Goal: Transaction & Acquisition: Purchase product/service

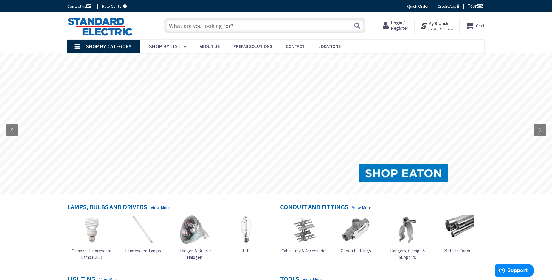
click at [360, 208] on link "View More" at bounding box center [361, 208] width 19 height 6
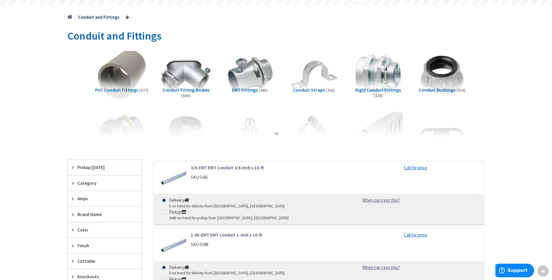
click at [125, 72] on img at bounding box center [122, 75] width 54 height 54
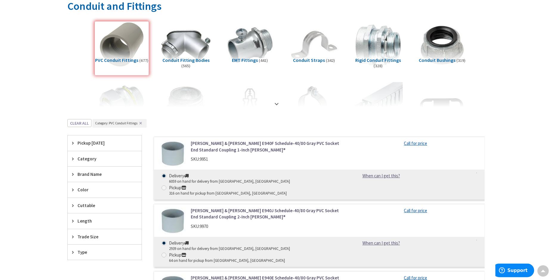
scroll to position [91, 0]
click at [72, 237] on div "Trade Size" at bounding box center [105, 236] width 74 height 15
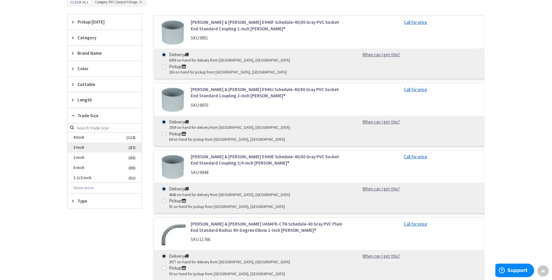
scroll to position [212, 0]
click at [79, 147] on span "3 Inch" at bounding box center [105, 147] width 74 height 10
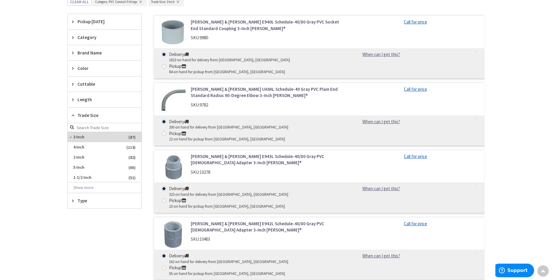
click at [73, 200] on icon at bounding box center [74, 201] width 4 height 4
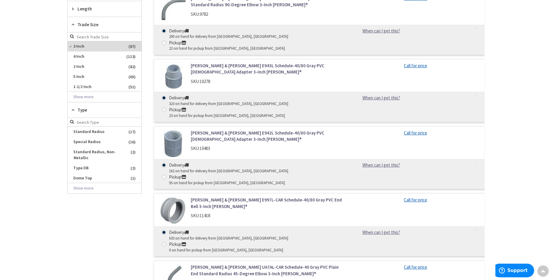
scroll to position [303, 0]
click at [101, 141] on span "Special Radius" at bounding box center [105, 142] width 74 height 10
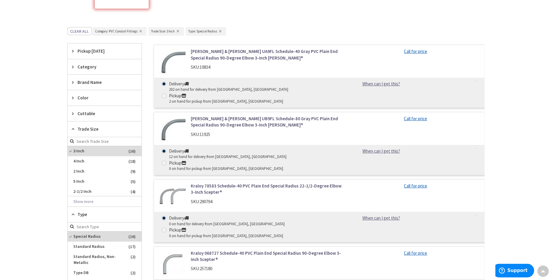
scroll to position [157, 0]
click at [72, 67] on icon at bounding box center [74, 67] width 4 height 4
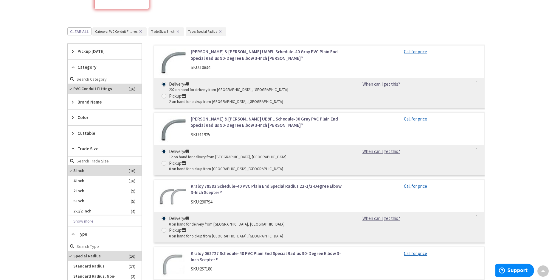
click at [72, 67] on icon at bounding box center [74, 67] width 4 height 4
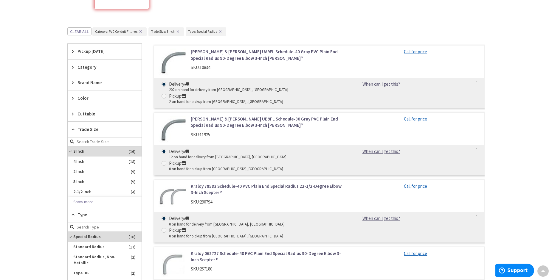
click at [74, 83] on icon at bounding box center [74, 82] width 4 height 4
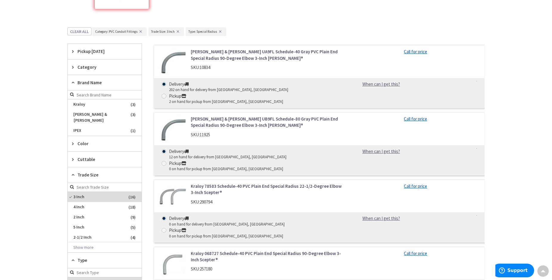
click at [74, 83] on icon at bounding box center [74, 82] width 4 height 4
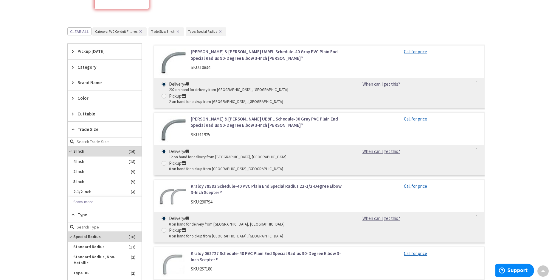
click at [74, 100] on icon at bounding box center [74, 98] width 4 height 4
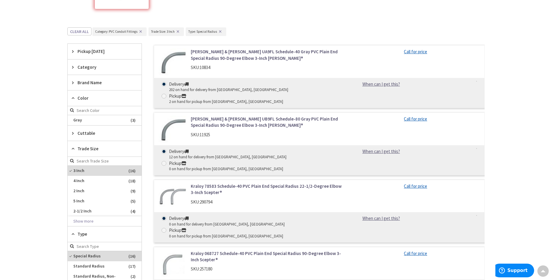
click at [74, 100] on icon at bounding box center [74, 98] width 4 height 4
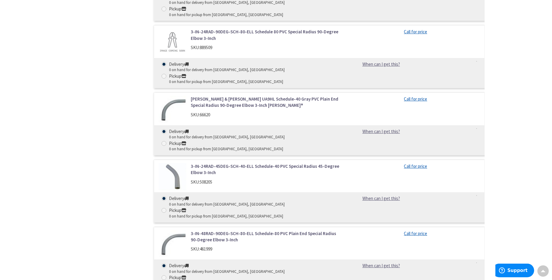
scroll to position [582, 0]
click at [204, 230] on link "3-IN-48RAD-90DEG-SCH-80-ELL Schedule-80 PVC Plain End Special Radius 90-Degree …" at bounding box center [267, 236] width 152 height 13
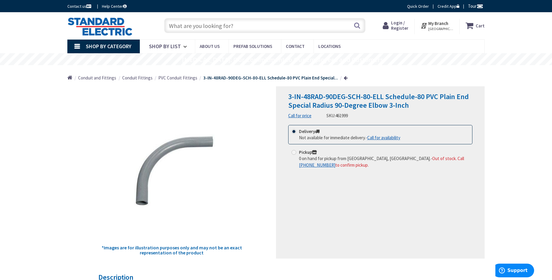
click at [444, 26] on strong "My Branch" at bounding box center [438, 24] width 20 height 6
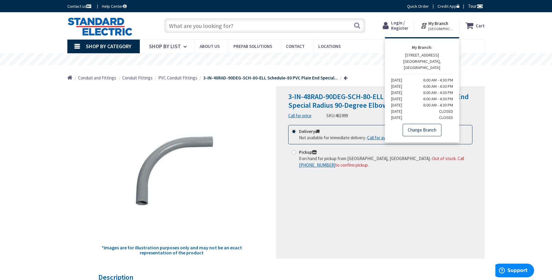
click at [418, 124] on link "Change Branch" at bounding box center [422, 130] width 39 height 13
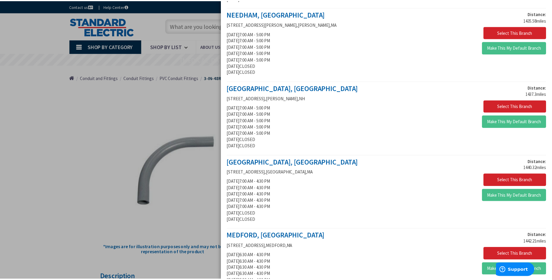
scroll to position [340, 0]
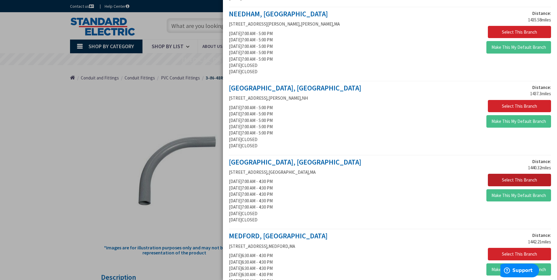
click at [508, 181] on button "Select This Branch" at bounding box center [519, 180] width 63 height 13
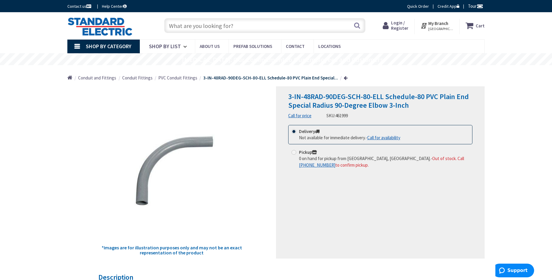
click at [139, 80] on span "Conduit Fittings" at bounding box center [137, 78] width 30 height 6
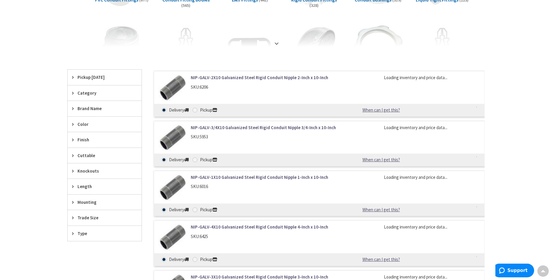
scroll to position [151, 0]
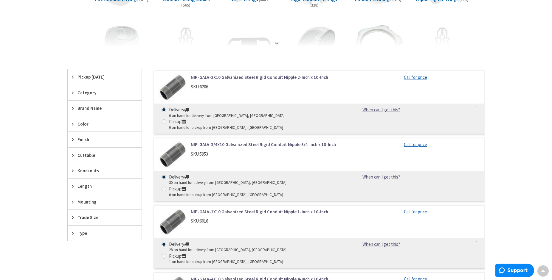
click at [72, 233] on icon at bounding box center [74, 233] width 4 height 4
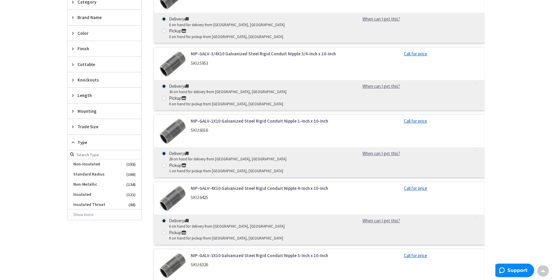
scroll to position [243, 0]
click at [79, 177] on span "Standard Radius" at bounding box center [105, 174] width 74 height 10
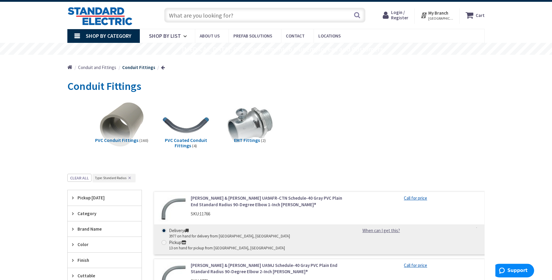
scroll to position [10, 0]
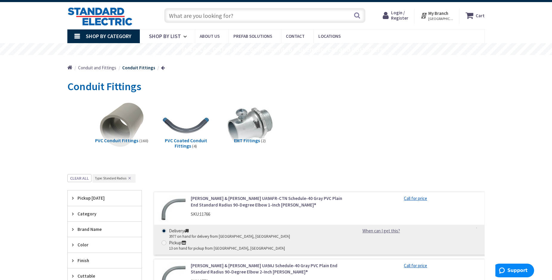
click at [88, 70] on span "Conduit and Fittings" at bounding box center [97, 68] width 38 height 6
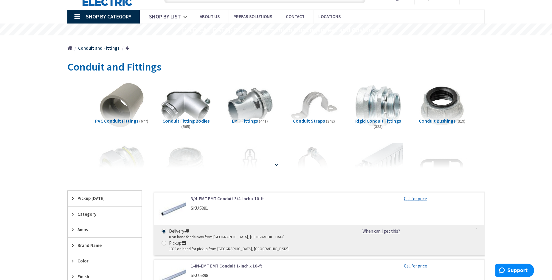
scroll to position [30, 0]
click at [276, 164] on strong at bounding box center [276, 162] width 7 height 7
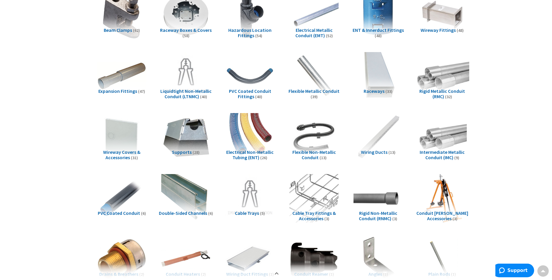
scroll to position [365, 0]
click at [452, 73] on img at bounding box center [442, 76] width 54 height 54
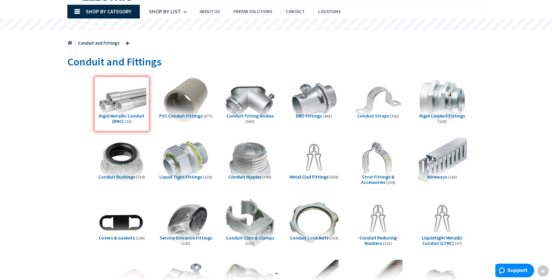
scroll to position [35, 0]
click at [248, 161] on img at bounding box center [250, 162] width 54 height 54
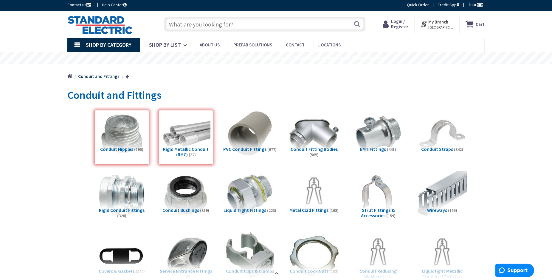
scroll to position [0, 0]
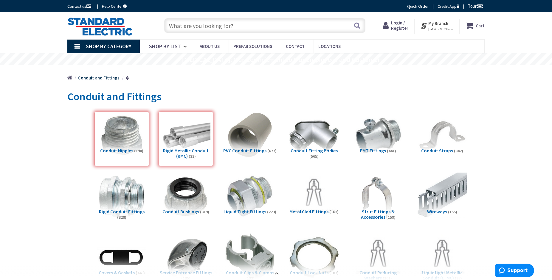
click at [391, 27] on icon at bounding box center [387, 25] width 8 height 11
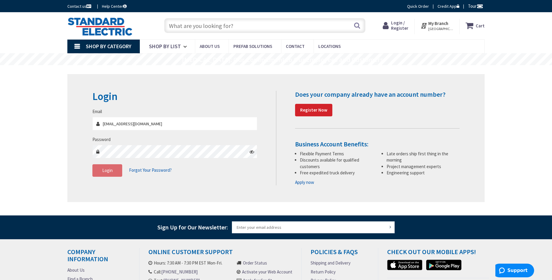
type input "khubbard@migcorporation.com"
click at [106, 170] on span "Login" at bounding box center [107, 171] width 10 height 6
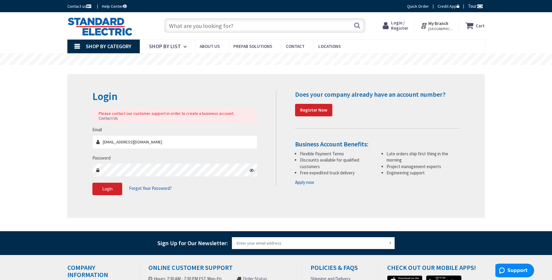
click at [48, 168] on div "Skip to Content Toggle Nav Search Cart My Cart Close" at bounding box center [276, 203] width 552 height 383
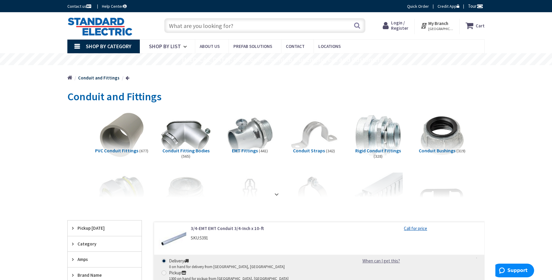
click at [177, 137] on img at bounding box center [185, 135] width 49 height 49
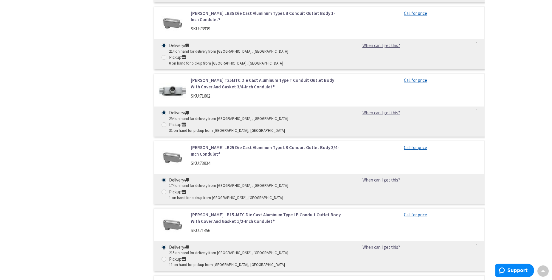
scroll to position [423, 0]
